Goal: Information Seeking & Learning: Learn about a topic

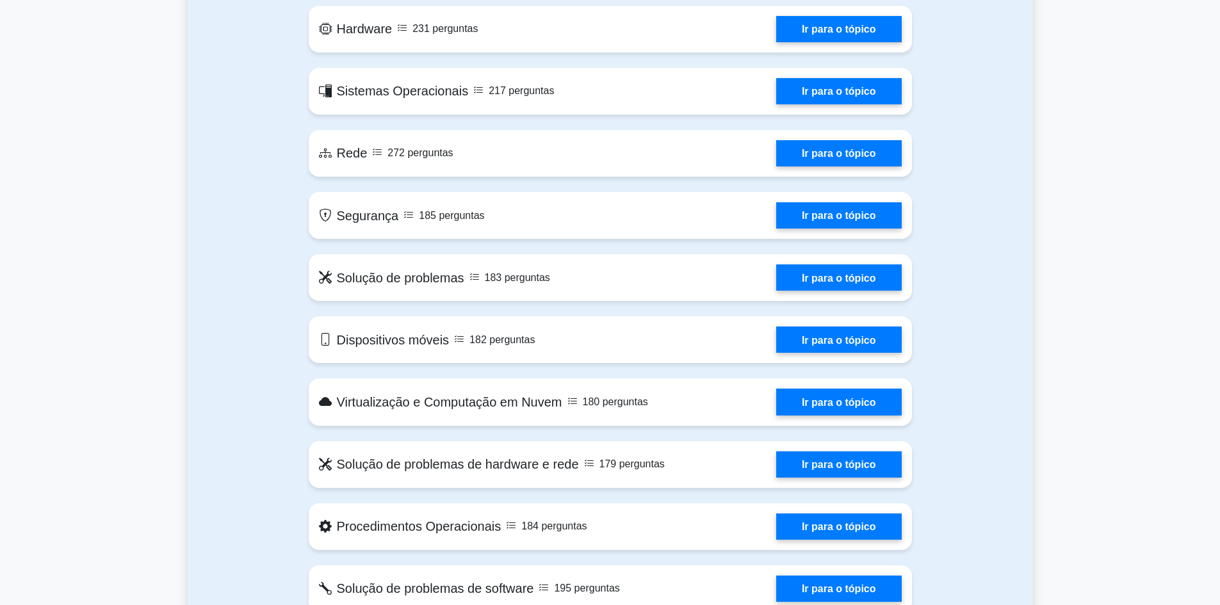
scroll to position [704, 0]
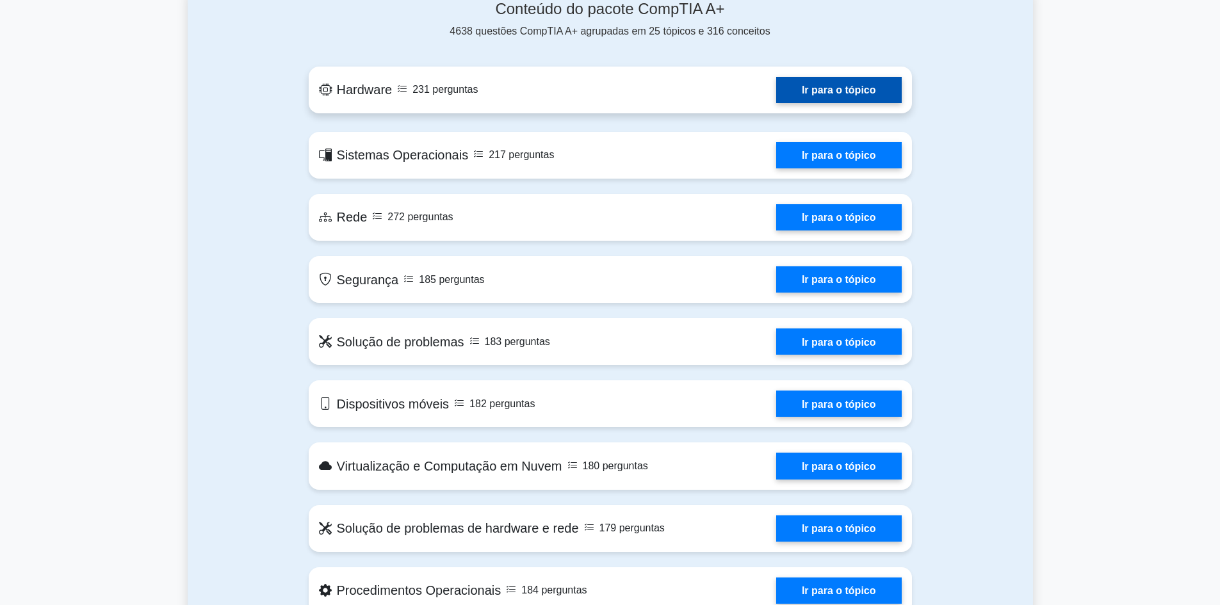
click at [832, 98] on link "Ir para o tópico" at bounding box center [839, 90] width 126 height 26
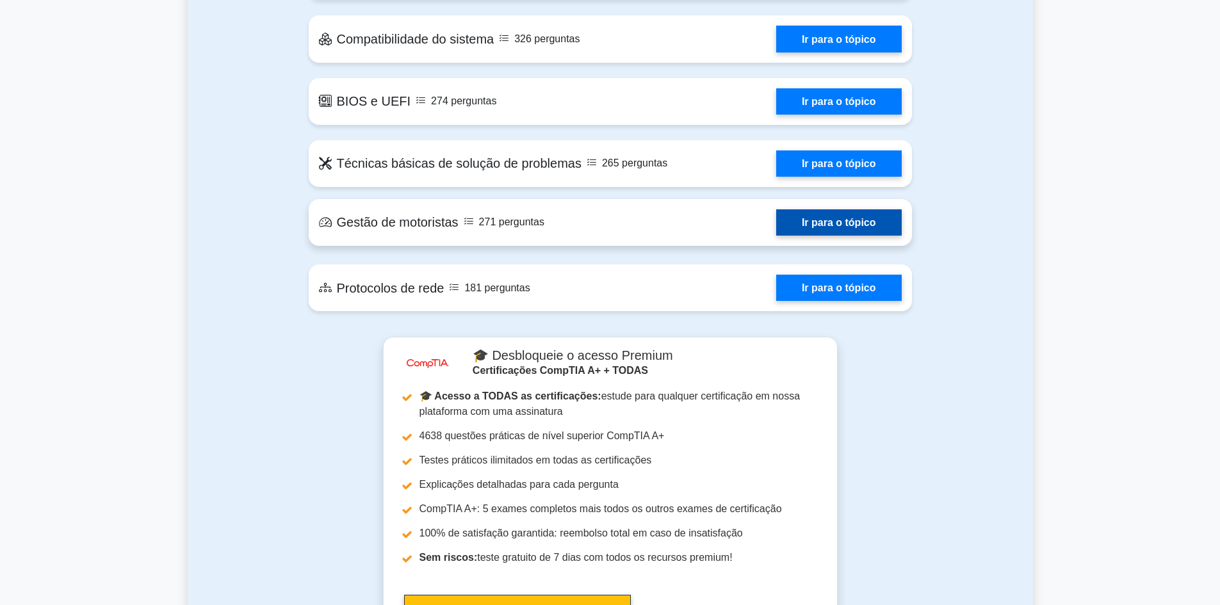
scroll to position [2306, 0]
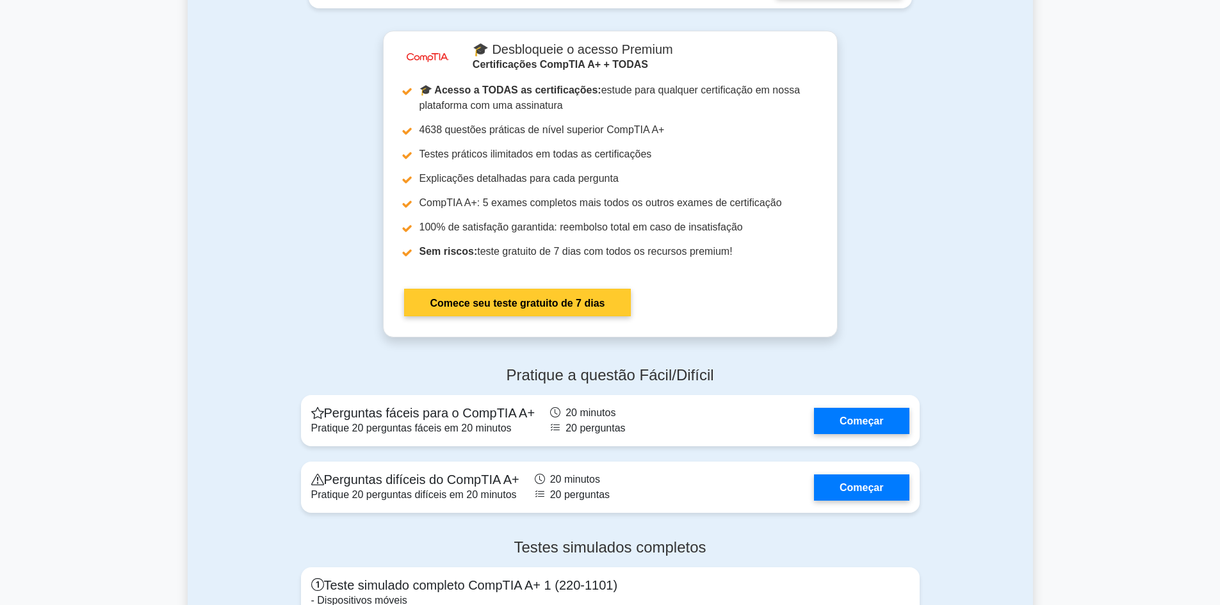
click at [603, 289] on link "Comece seu teste gratuito de 7 dias" at bounding box center [517, 303] width 227 height 28
click at [508, 303] on link "Comece seu teste gratuito de 7 dias" at bounding box center [517, 303] width 227 height 28
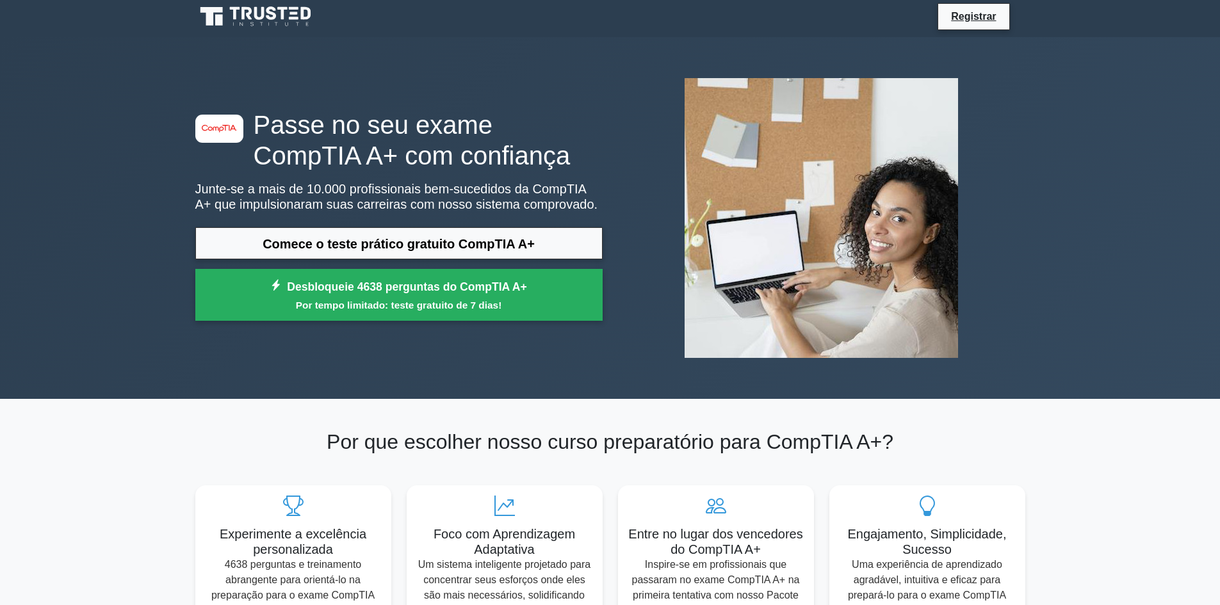
scroll to position [0, 0]
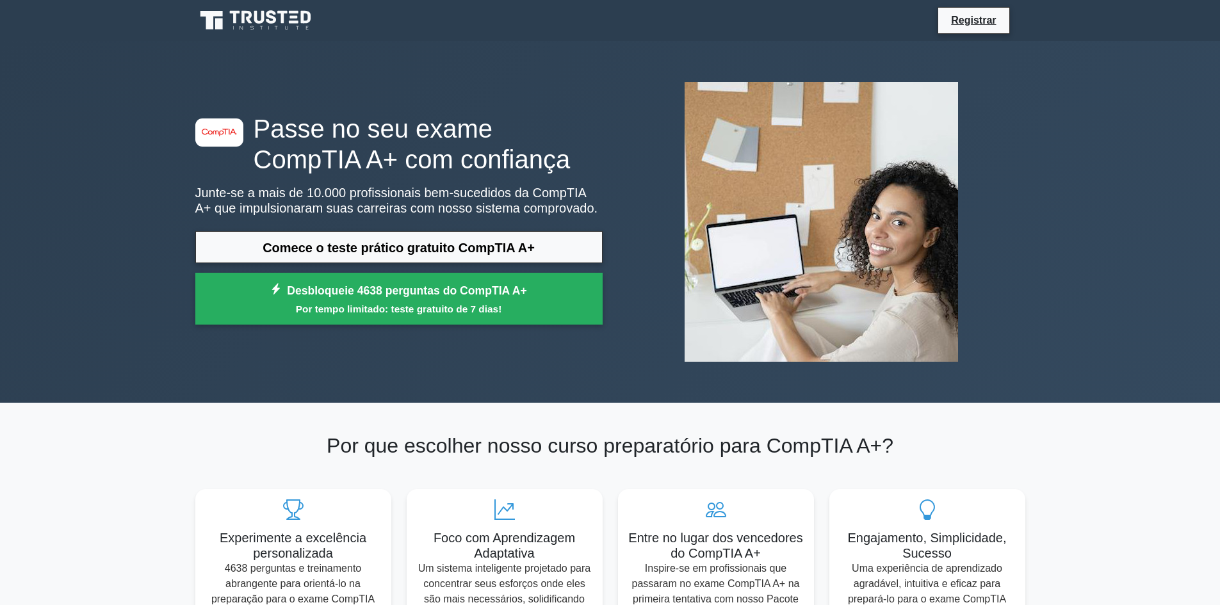
click at [234, 24] on icon at bounding box center [256, 20] width 123 height 24
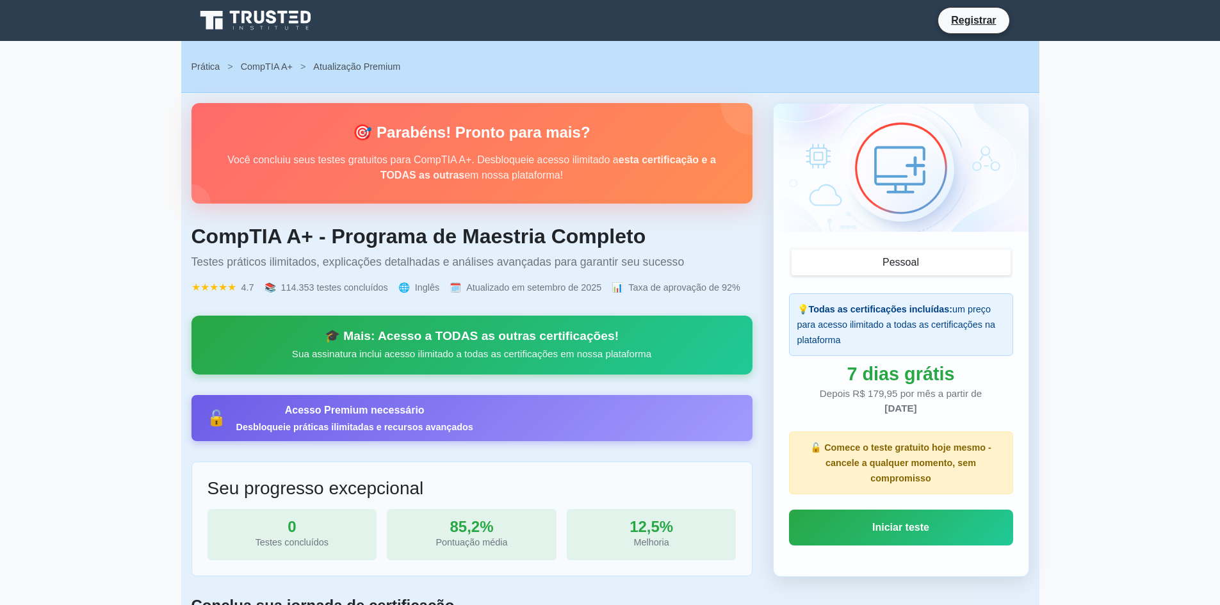
drag, startPoint x: 830, startPoint y: 395, endPoint x: 986, endPoint y: 404, distance: 156.6
click at [986, 403] on div "Depois R$ 179,95 por mês a partir de 15 de outubro de 2025" at bounding box center [901, 401] width 224 height 29
click at [984, 412] on div "Depois R$ 179,95 por mês a partir de 15 de outubro de 2025" at bounding box center [901, 401] width 224 height 29
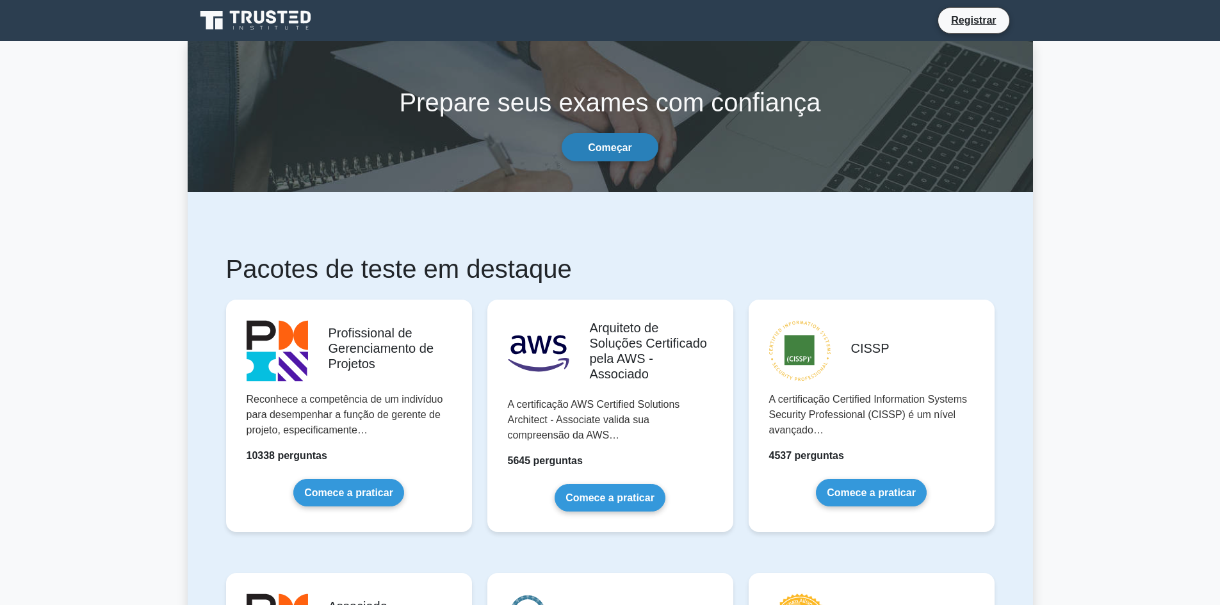
click at [614, 143] on font "Começar" at bounding box center [610, 147] width 44 height 11
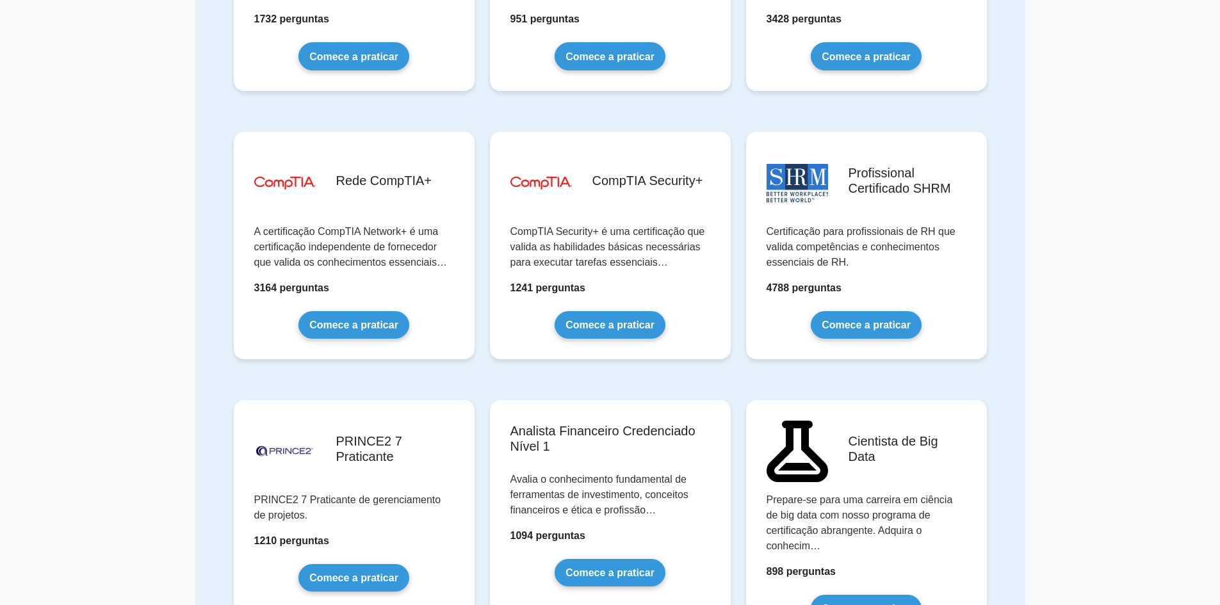
scroll to position [2306, 0]
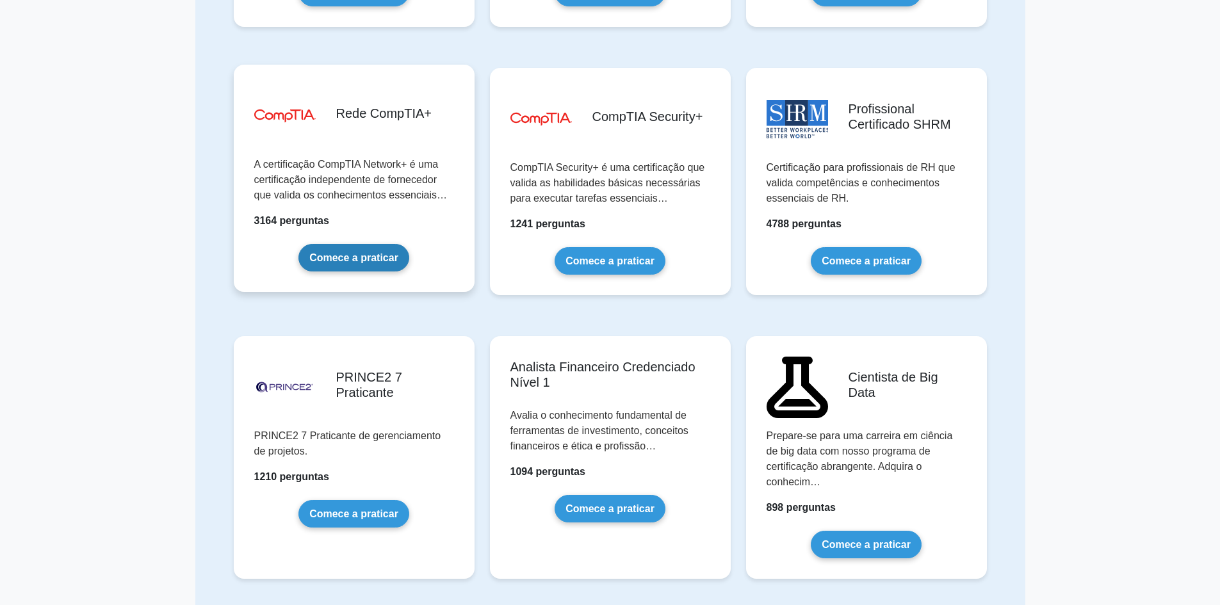
click at [393, 244] on link "Comece a praticar" at bounding box center [353, 258] width 111 height 28
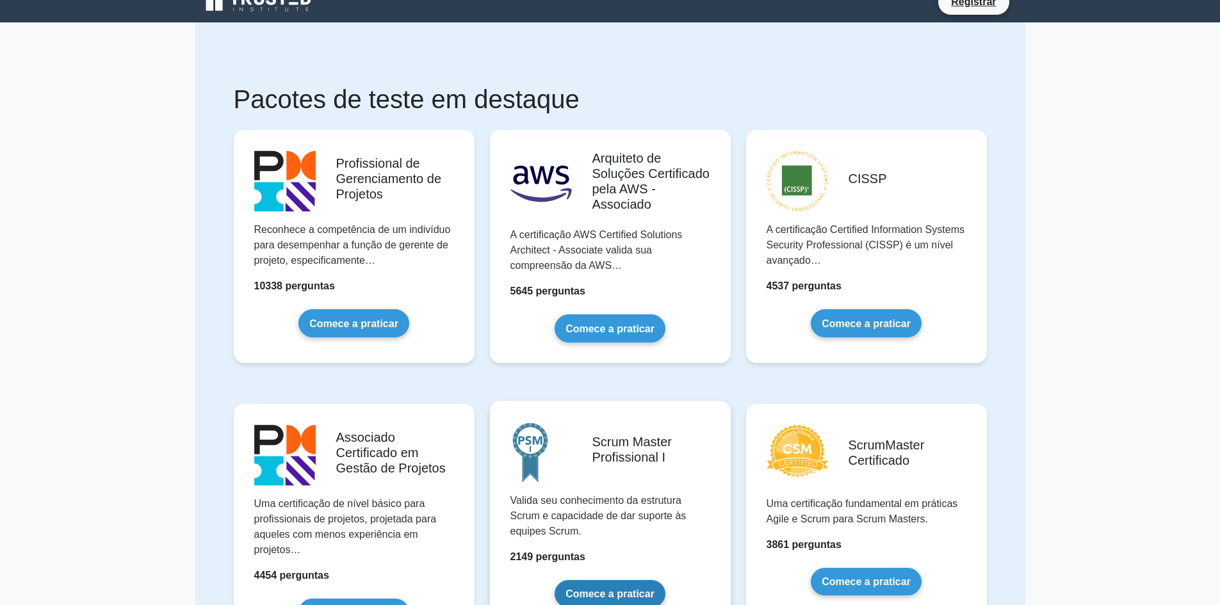
scroll to position [0, 0]
